Goal: Information Seeking & Learning: Check status

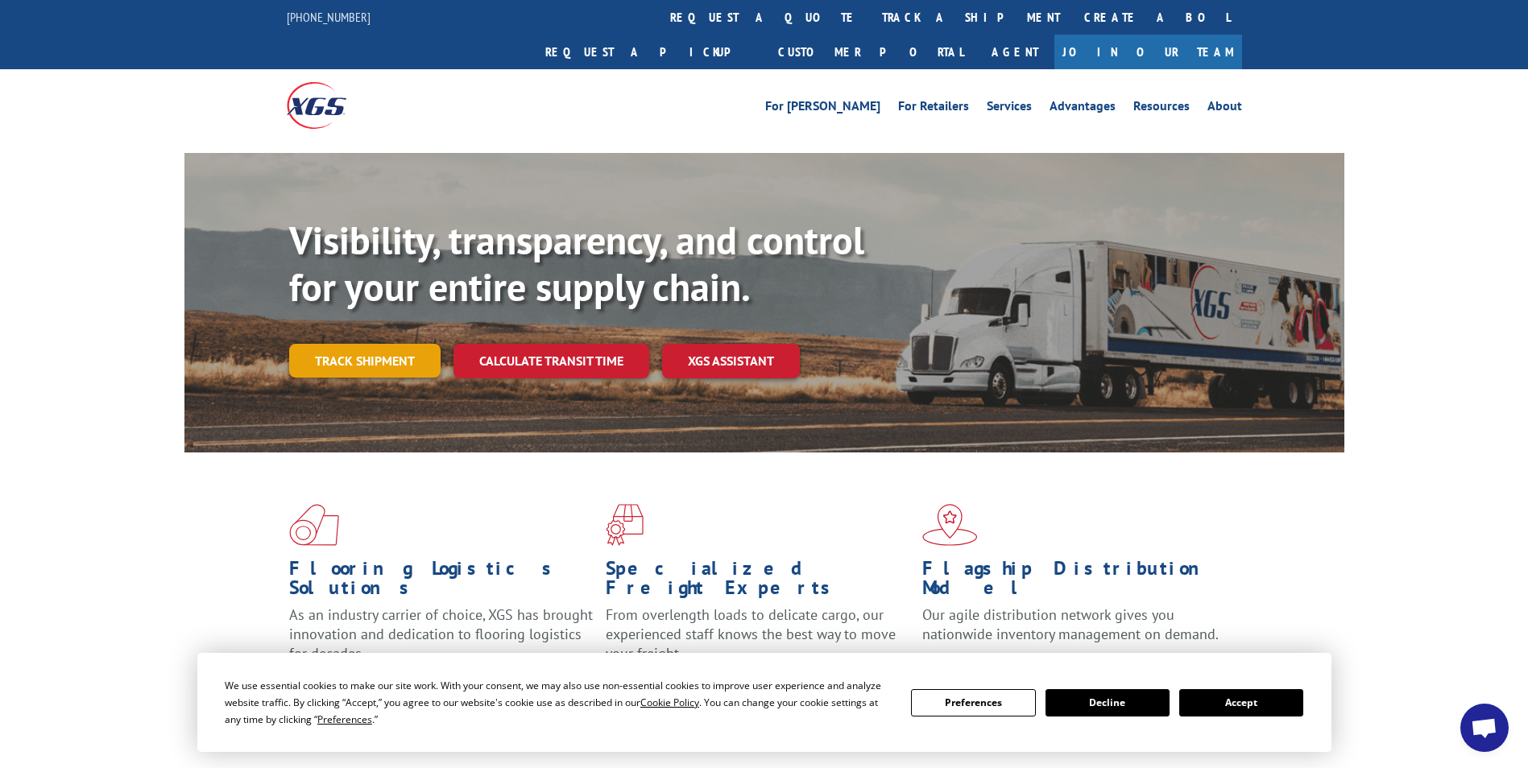
click at [390, 344] on link "Track shipment" at bounding box center [364, 361] width 151 height 34
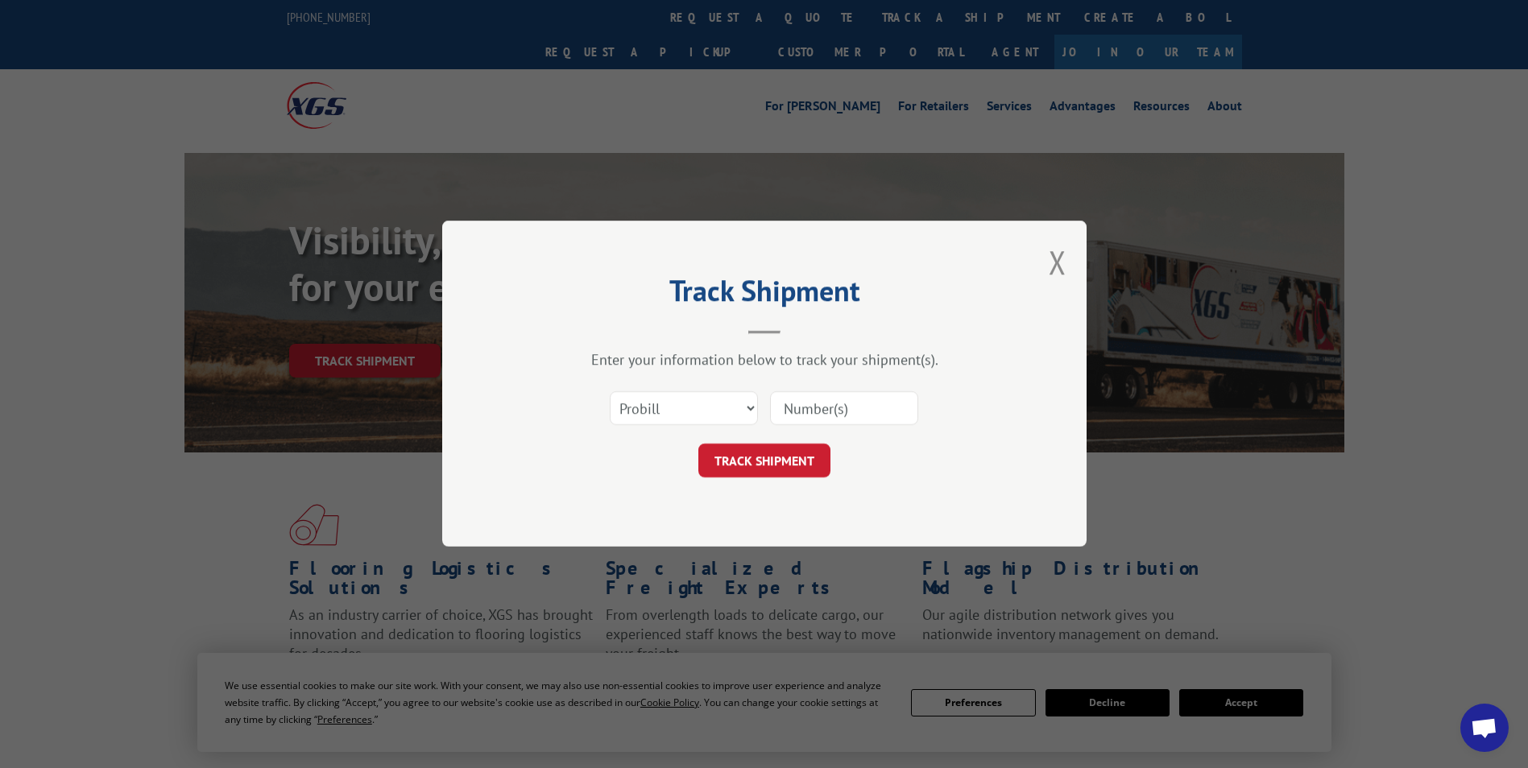
click at [838, 409] on input at bounding box center [844, 409] width 148 height 34
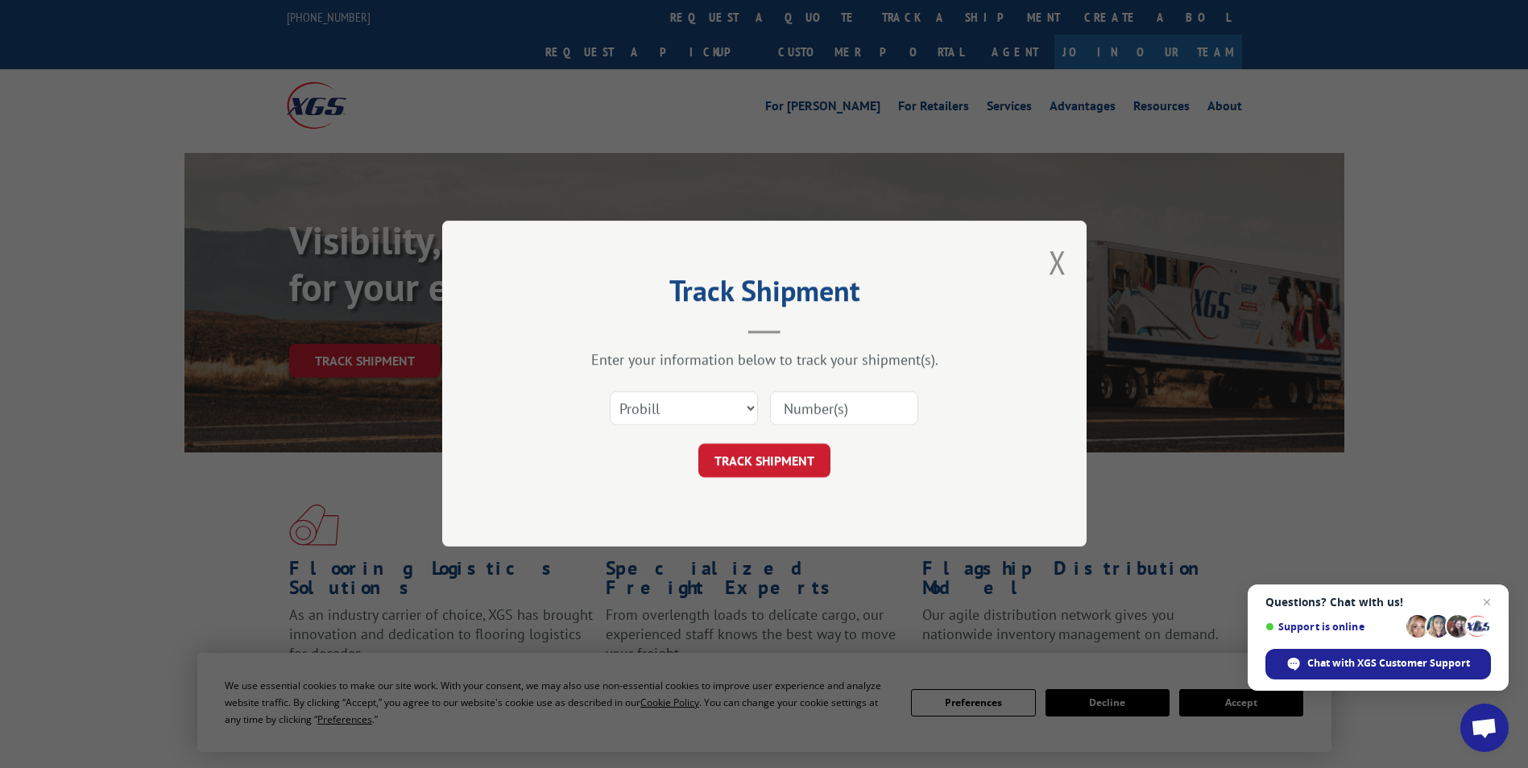
paste input "17450624"
type input "17450624"
click at [757, 454] on button "TRACK SHIPMENT" at bounding box center [764, 462] width 132 height 34
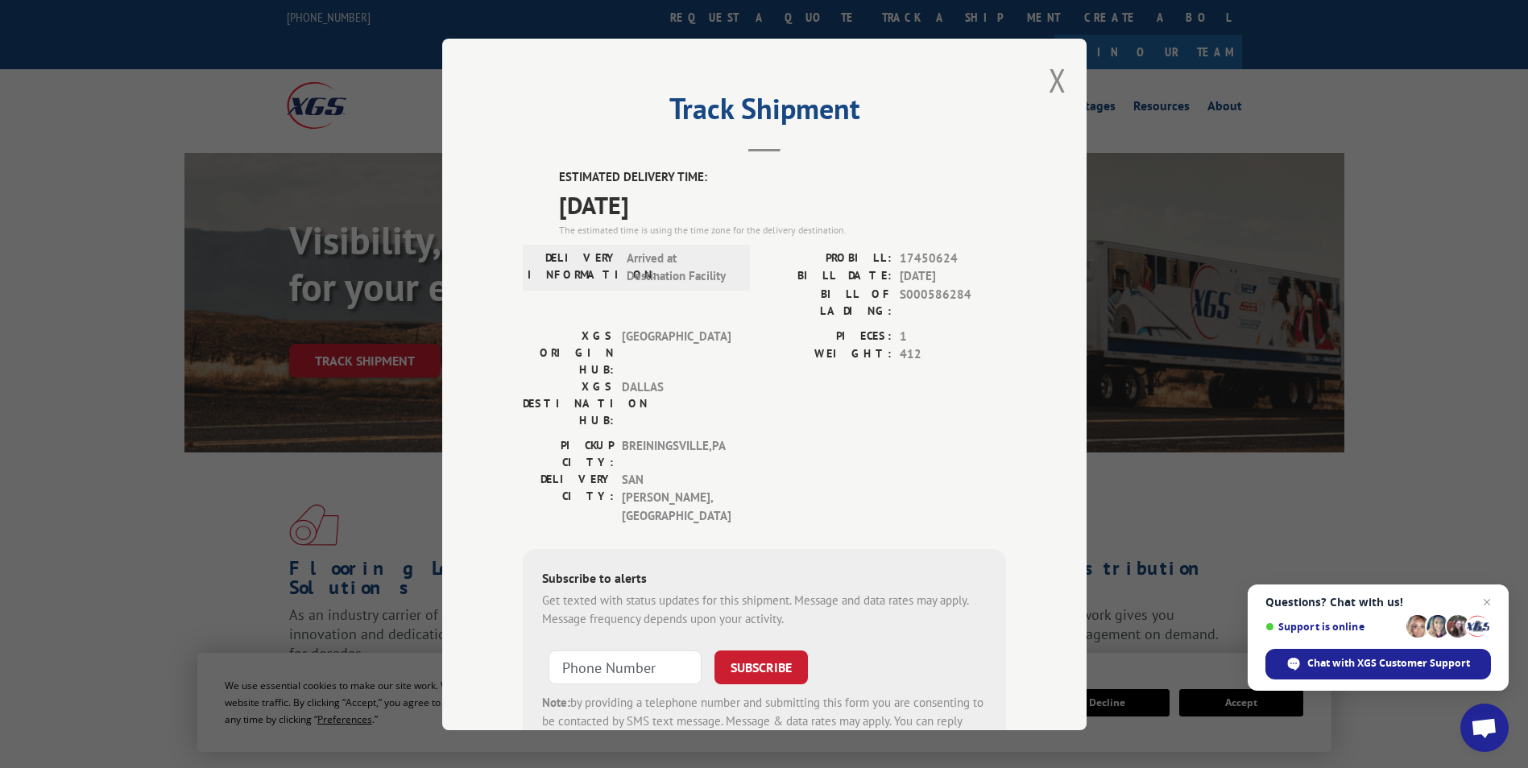
drag, startPoint x: 551, startPoint y: 171, endPoint x: 725, endPoint y: 210, distance: 178.4
click at [725, 210] on div "ESTIMATED DELIVERY TIME: [DATE] The estimated time is using the time zone for t…" at bounding box center [764, 468] width 483 height 600
drag, startPoint x: 725, startPoint y: 210, endPoint x: 667, endPoint y: 202, distance: 58.5
copy div "ESTIMATED DELIVERY TIME: [DATE]"
